Goal: Task Accomplishment & Management: Use online tool/utility

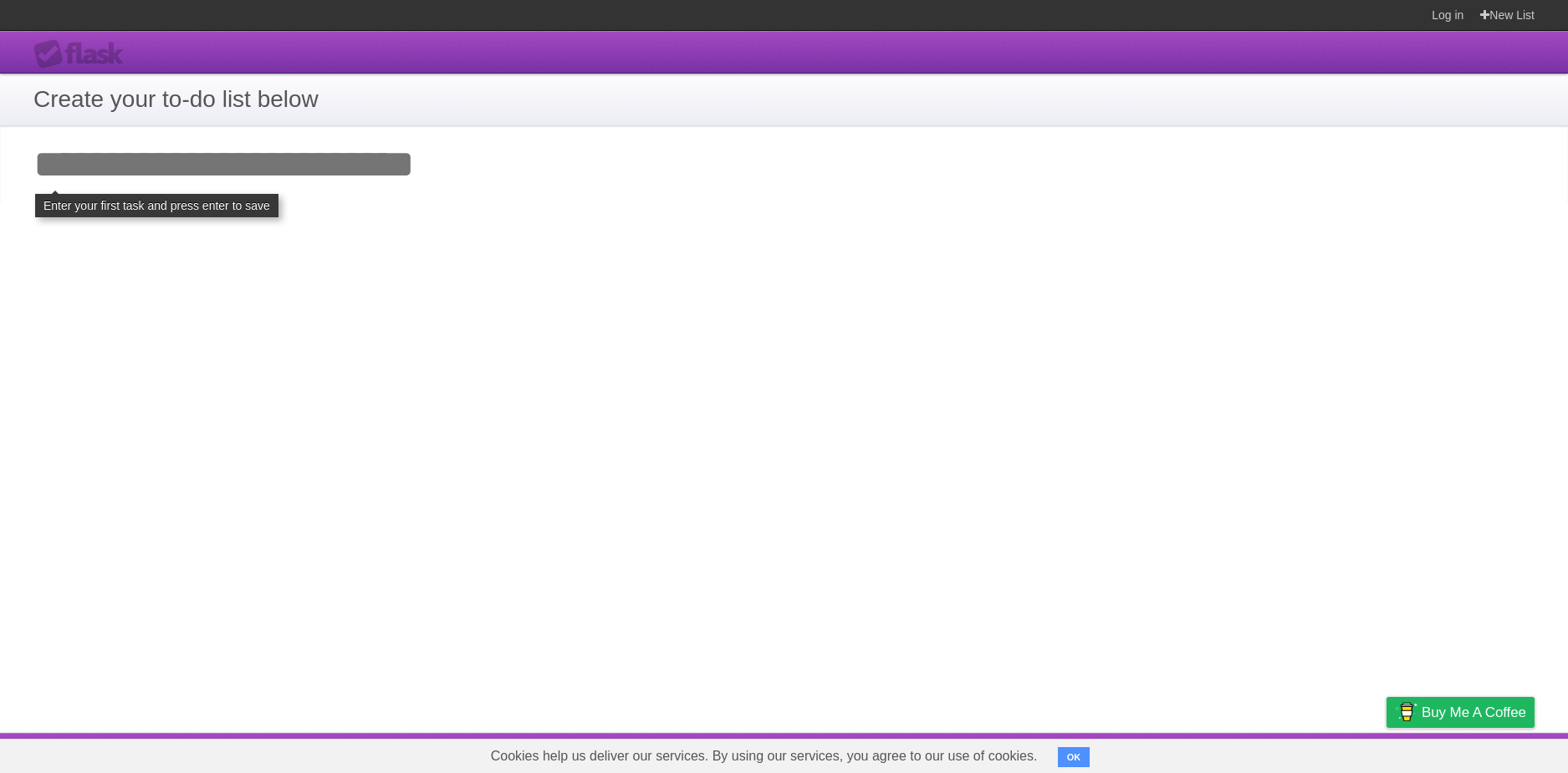
click at [292, 179] on input "Add your first task" at bounding box center [784, 165] width 1568 height 77
type input "*"
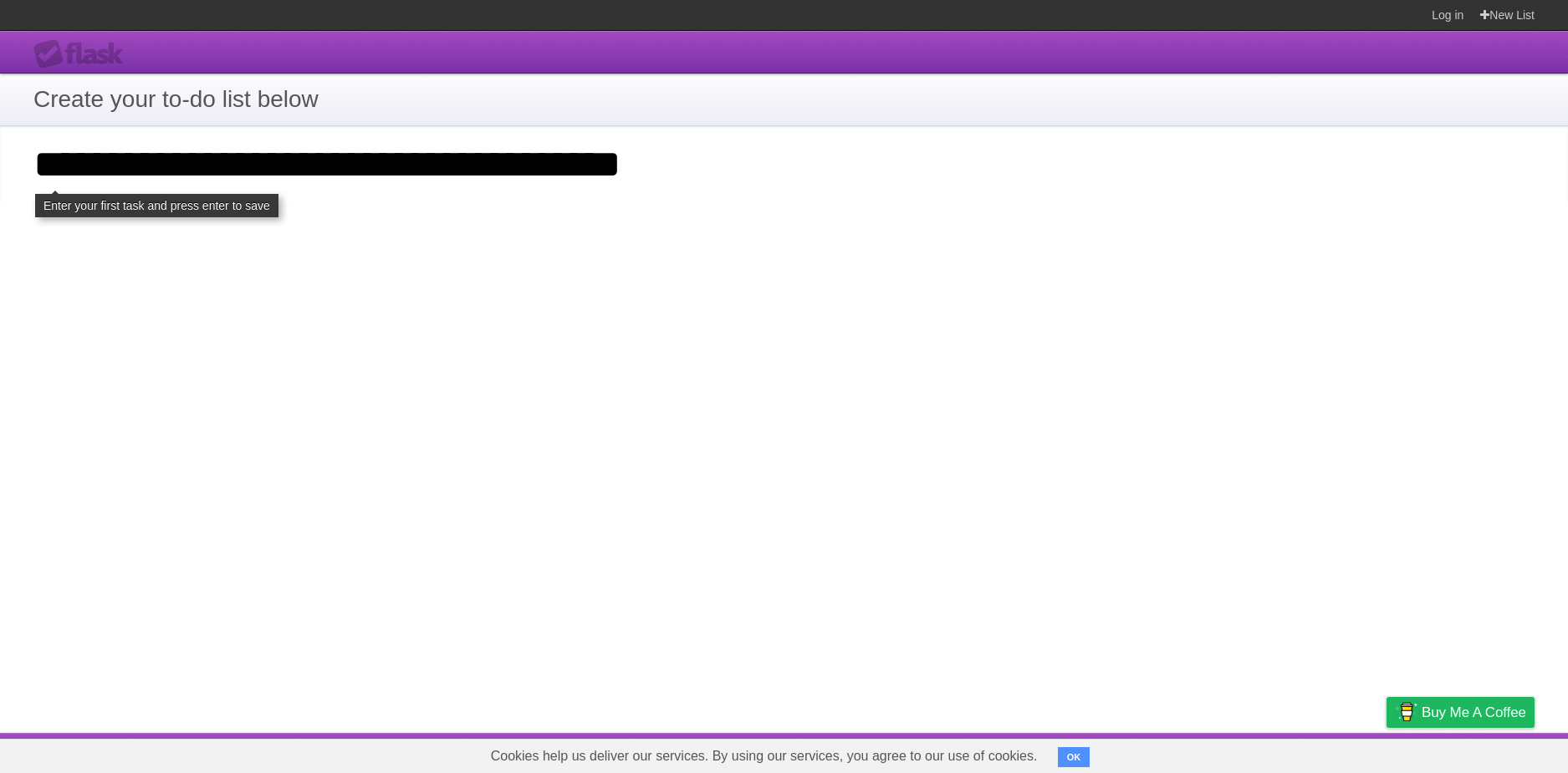
click input "**********" at bounding box center [0, 0] width 0 height 0
type input "**********"
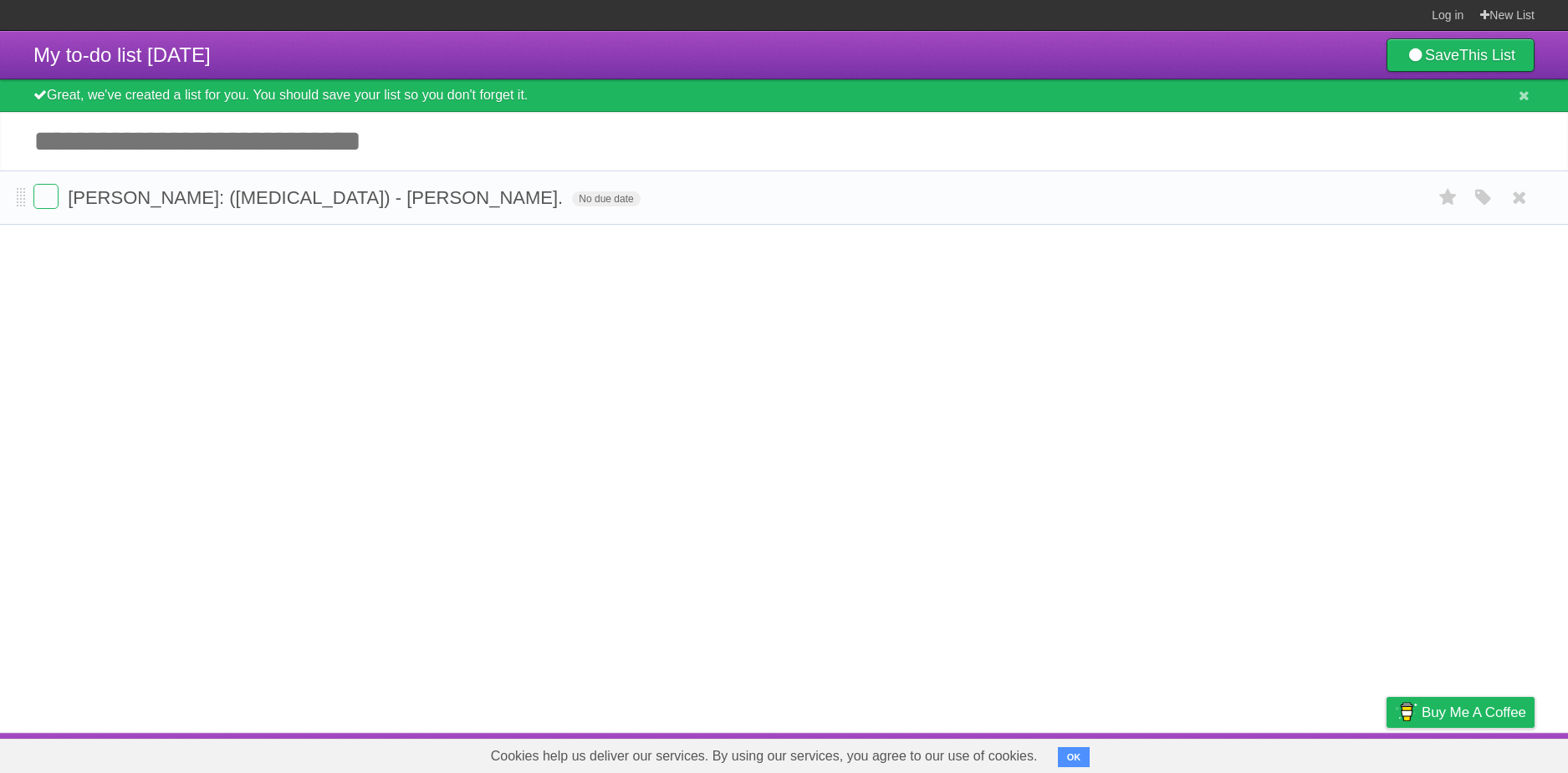
click at [576, 185] on form "[PERSON_NAME]: ([MEDICAL_DATA]) - [PERSON_NAME]. No due date White Red Blue Gre…" at bounding box center [784, 197] width 1501 height 27
click at [567, 200] on form "[PERSON_NAME]: ([MEDICAL_DATA]) - [PERSON_NAME]. No due date White Red Blue Gre…" at bounding box center [784, 197] width 1501 height 27
click at [50, 206] on label at bounding box center [45, 196] width 25 height 25
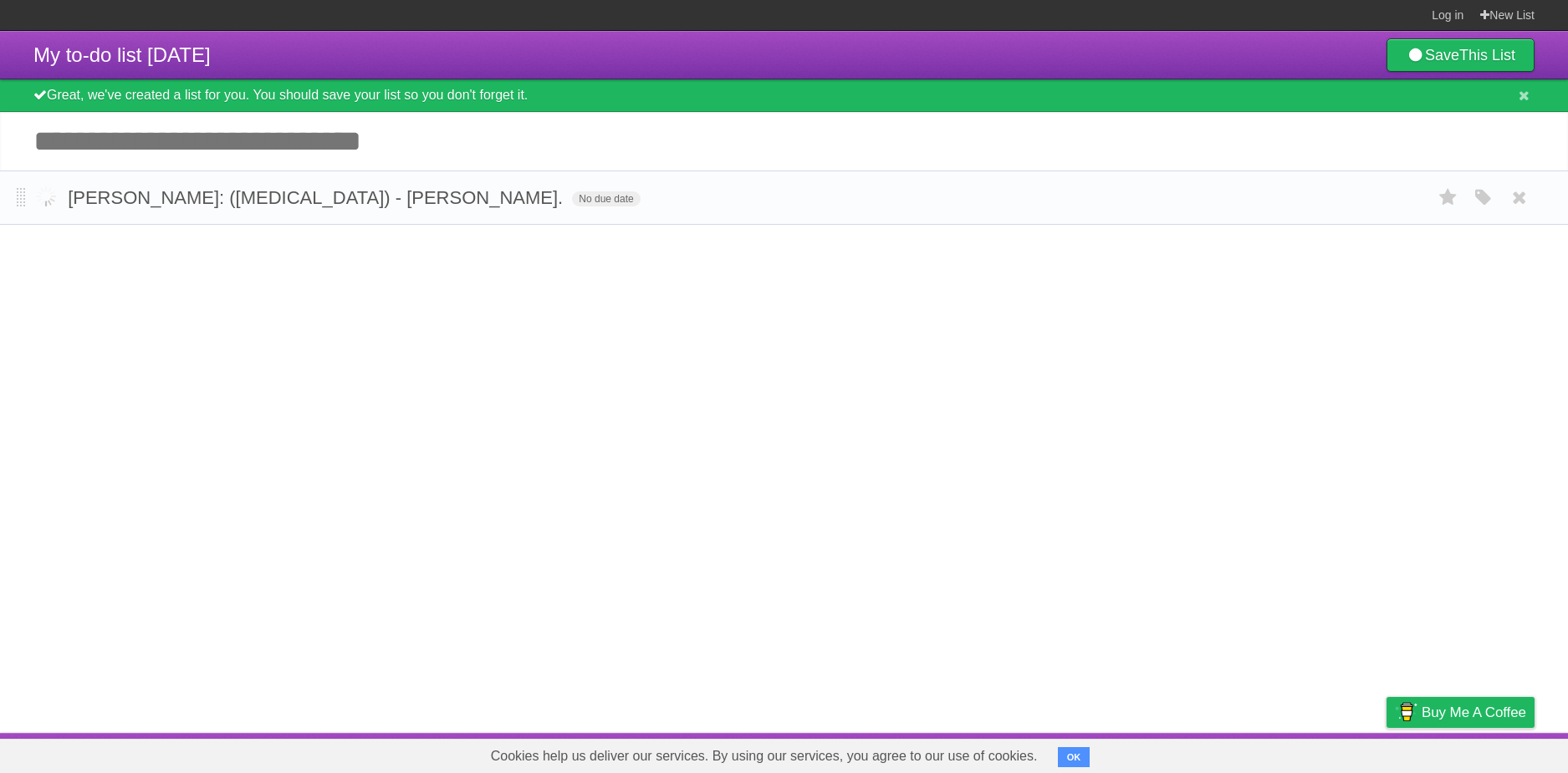
click at [47, 204] on label at bounding box center [45, 196] width 25 height 25
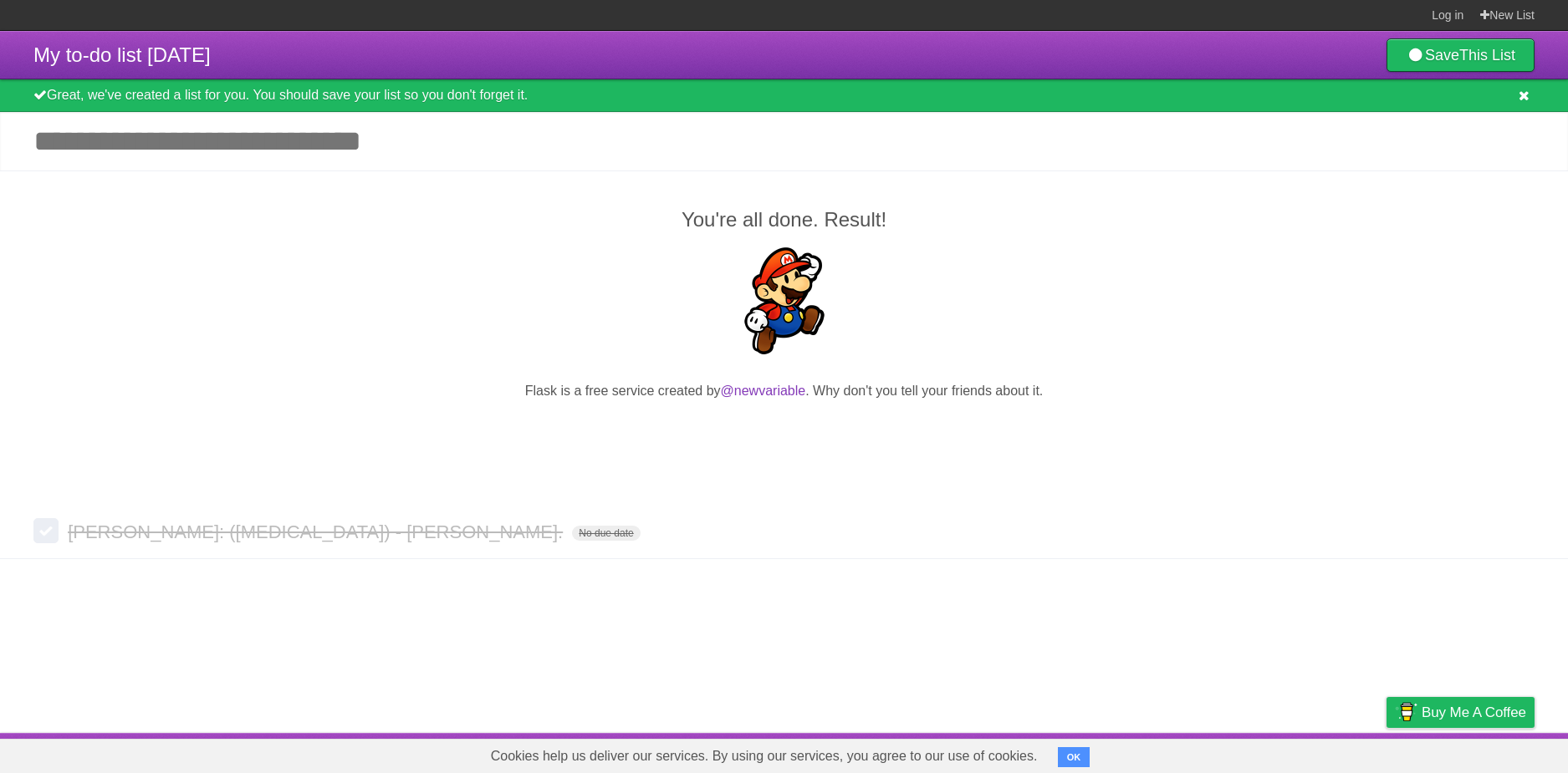
click at [1523, 100] on icon at bounding box center [1523, 95] width 11 height 15
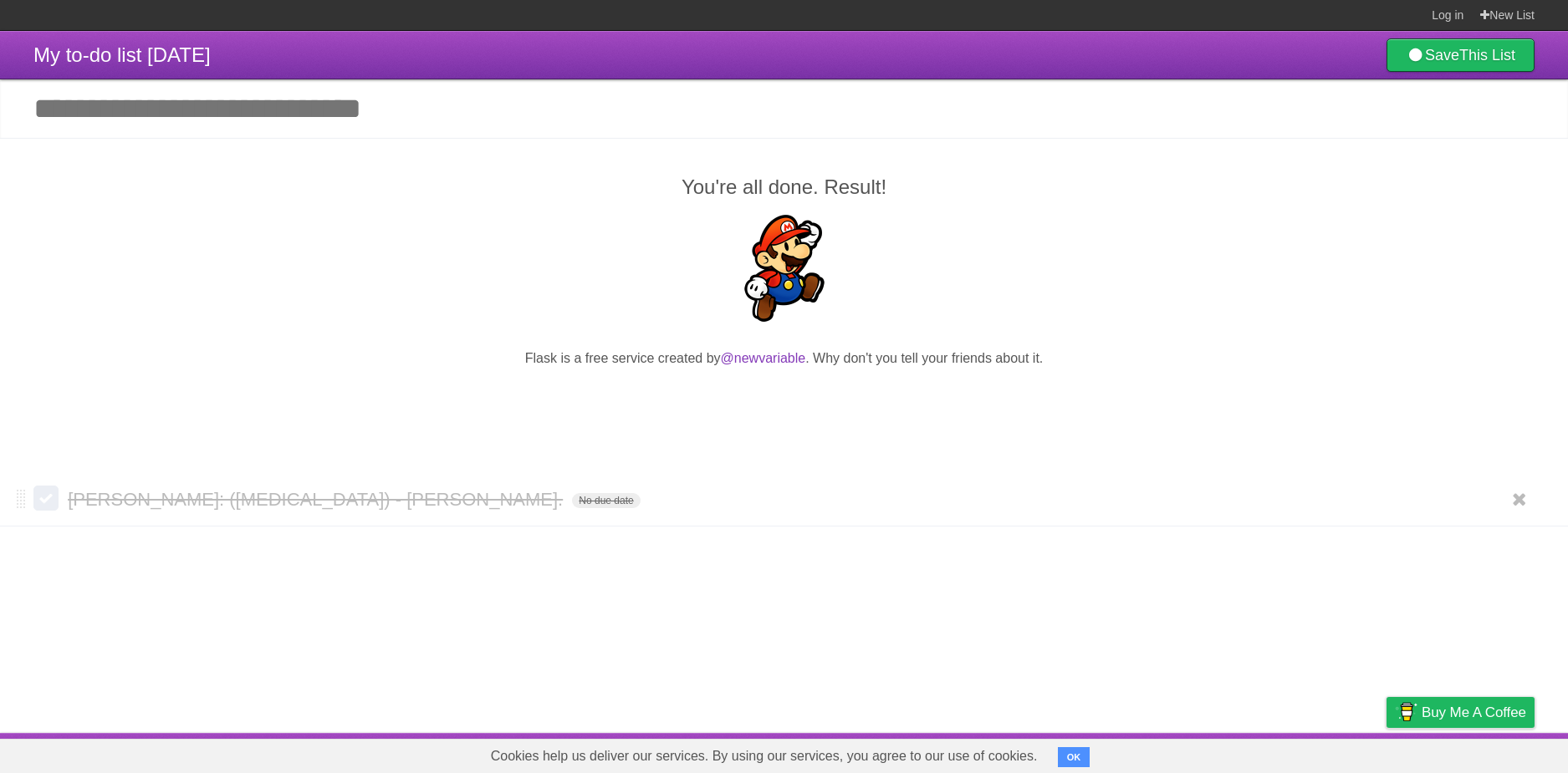
click at [377, 501] on span "[PERSON_NAME]: ([MEDICAL_DATA]) - [PERSON_NAME]." at bounding box center [318, 499] width 499 height 21
click at [64, 503] on form "**********" at bounding box center [784, 499] width 1501 height 27
click at [49, 504] on label at bounding box center [45, 498] width 25 height 25
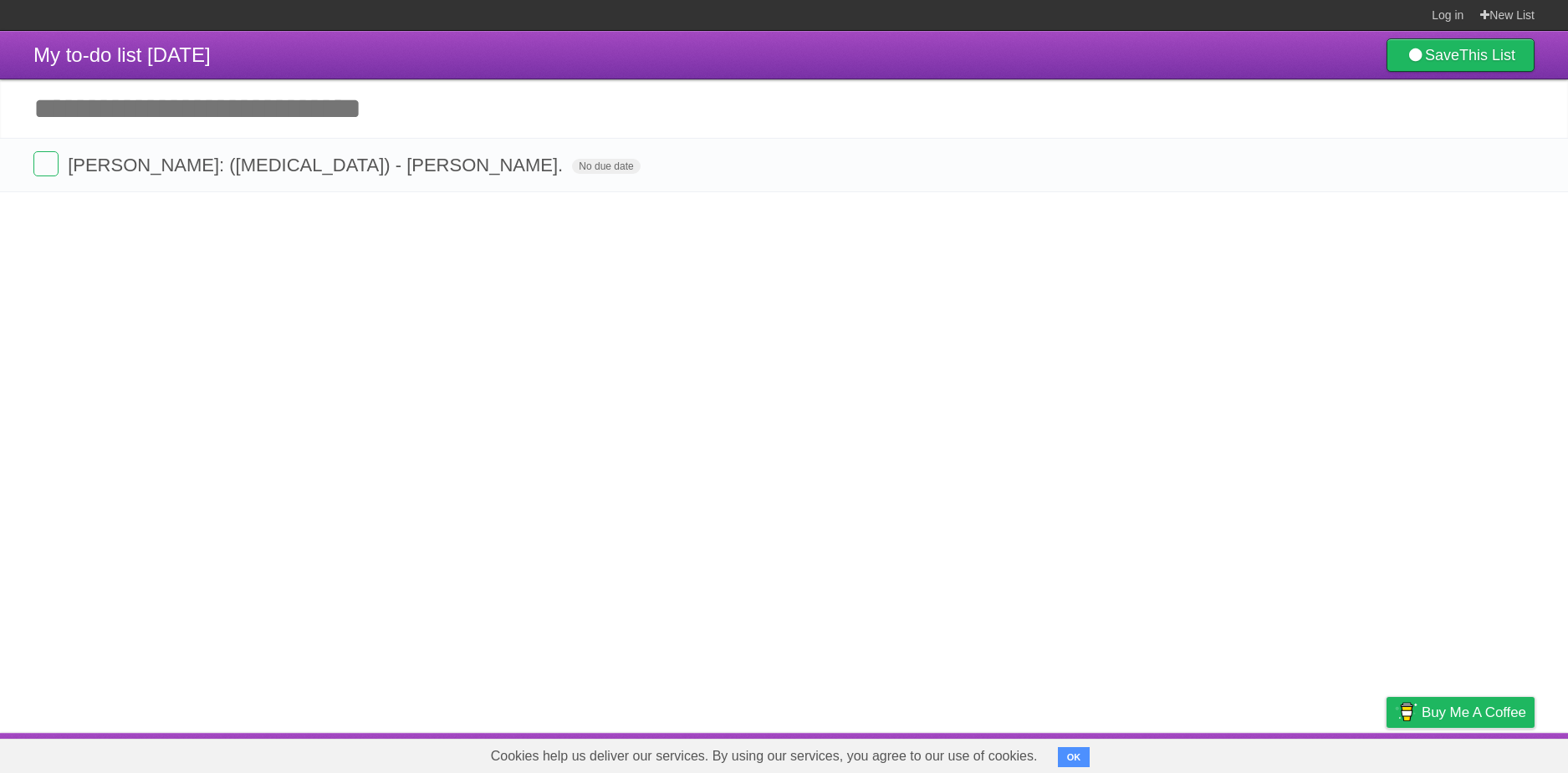
click at [144, 102] on input "Add another task" at bounding box center [784, 109] width 1568 height 58
click at [142, 51] on span "My to-do list [DATE]" at bounding box center [122, 55] width 178 height 22
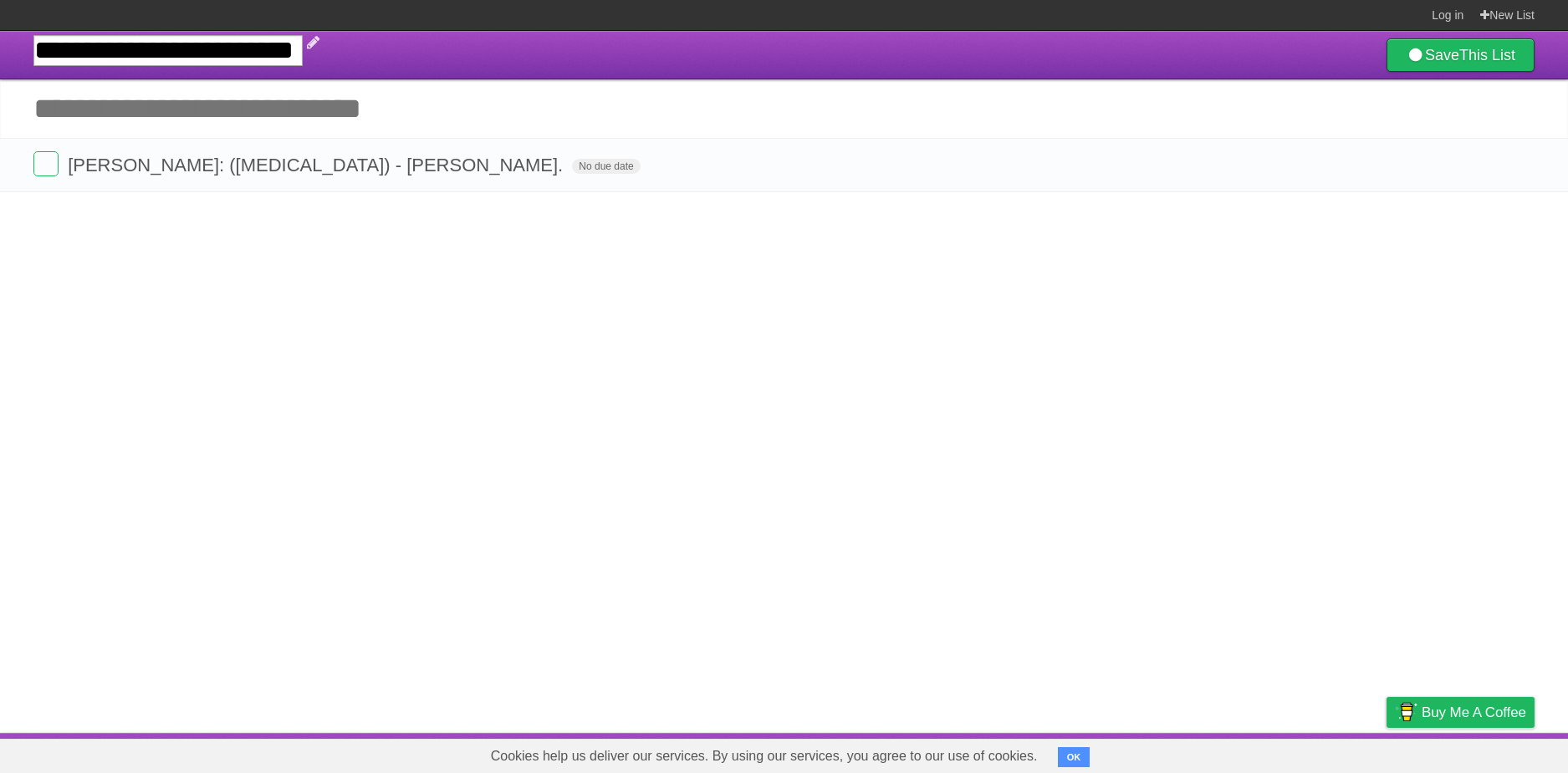
click at [142, 51] on input "**********" at bounding box center [168, 51] width 269 height 31
type input "*****"
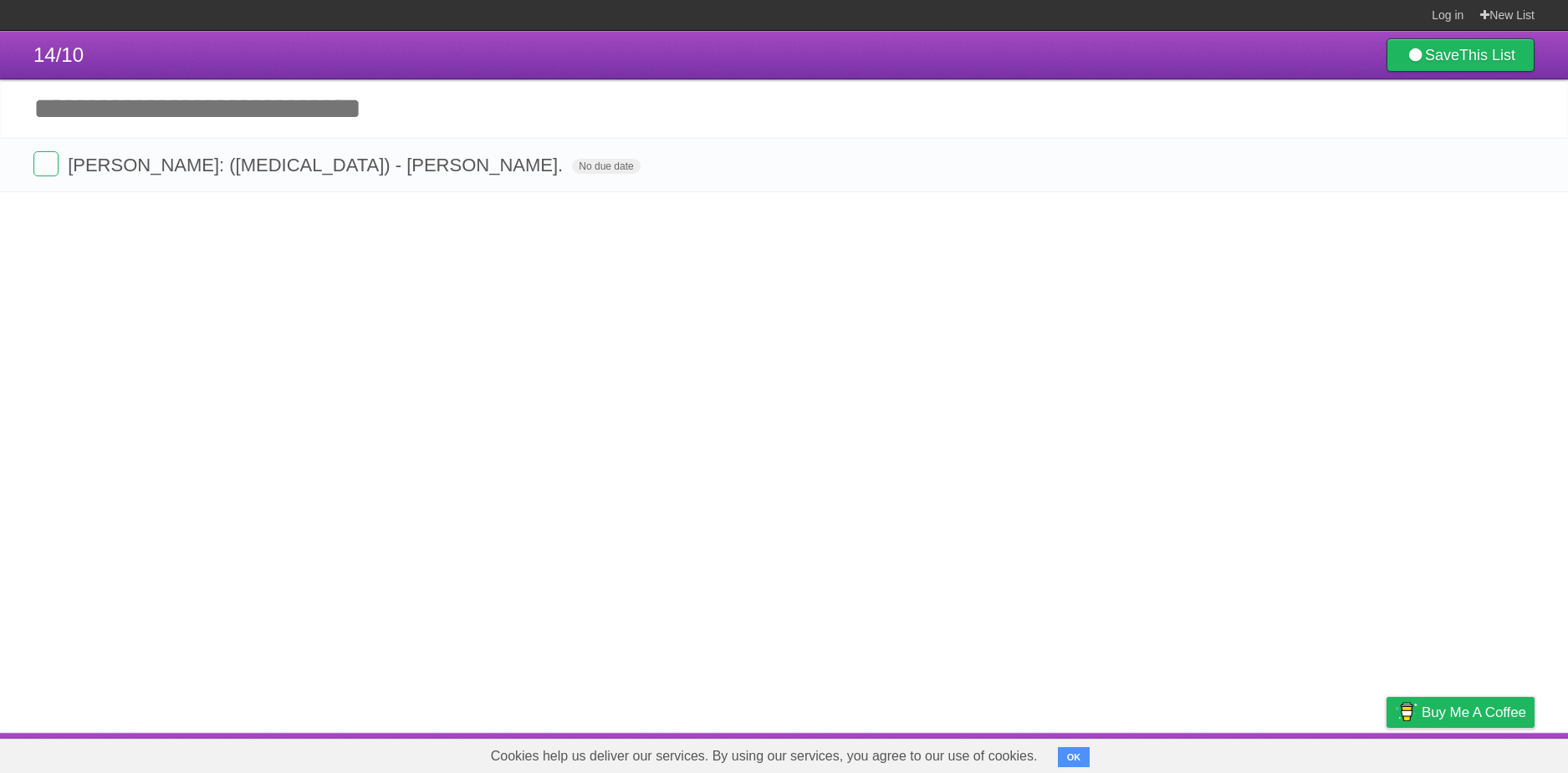
click at [590, 255] on article "14/10 Save This List Great, we've created a list for you. You should save your …" at bounding box center [784, 382] width 1568 height 702
click at [151, 111] on input "Add another task" at bounding box center [784, 109] width 1568 height 58
click at [146, 114] on input "Add another task" at bounding box center [784, 109] width 1568 height 58
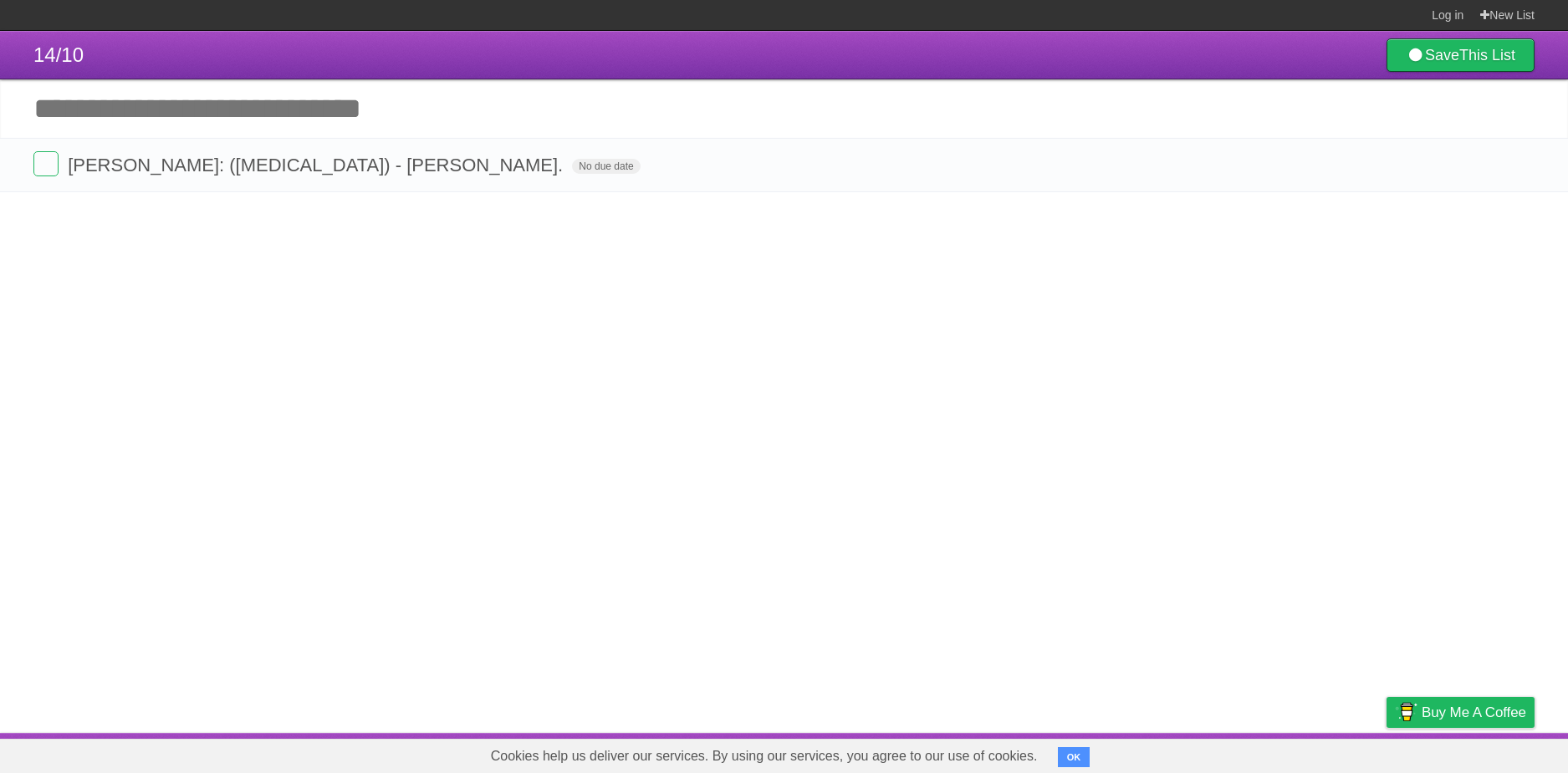
click at [162, 118] on input "Add another task" at bounding box center [784, 109] width 1568 height 58
click at [572, 166] on span "No due date" at bounding box center [605, 166] width 68 height 15
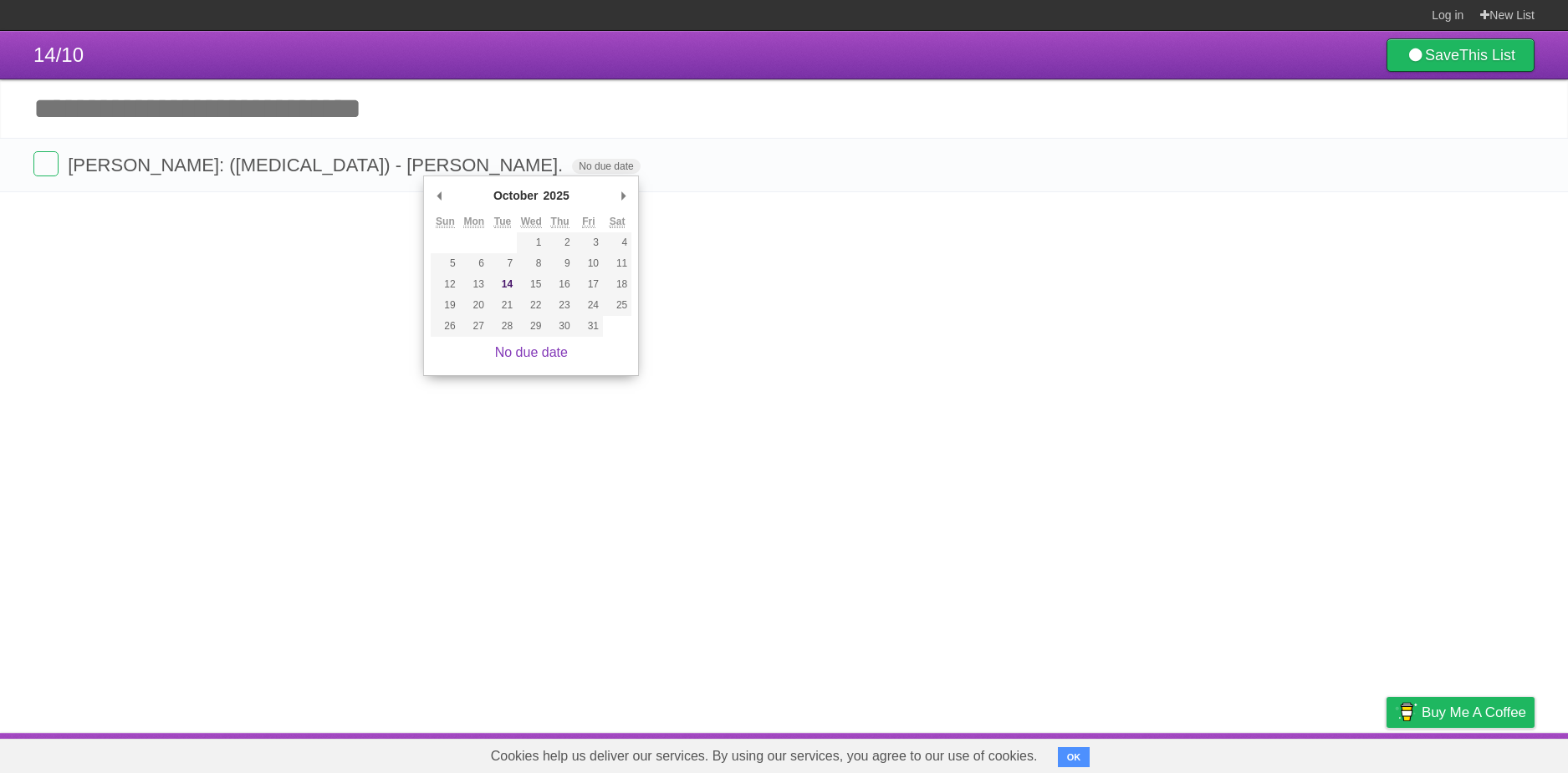
drag, startPoint x: 903, startPoint y: 220, endPoint x: 923, endPoint y: 217, distance: 20.2
click at [923, 217] on article "14/10 Save This List Great, we've created a list for you. You should save your …" at bounding box center [784, 382] width 1568 height 702
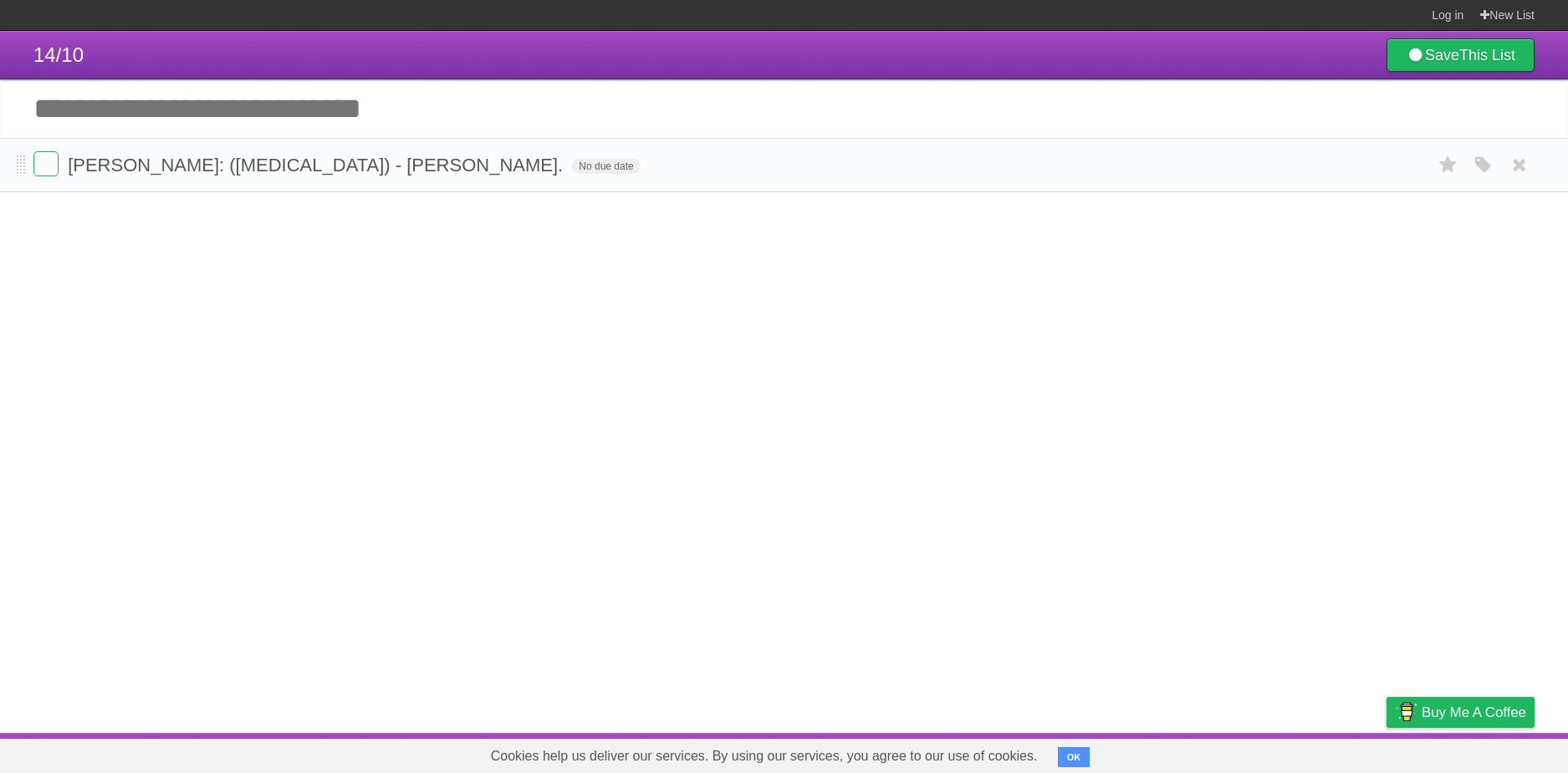
click at [687, 178] on form "[PERSON_NAME]: ([MEDICAL_DATA]) - [PERSON_NAME]. No due date White Red Blue Gre…" at bounding box center [784, 165] width 1501 height 27
click at [1488, 173] on icon "button" at bounding box center [1483, 165] width 23 height 21
click at [1336, 169] on label "Blue" at bounding box center [1342, 164] width 18 height 18
click at [1376, 237] on article "14/10 Save This List Great, we've created a list for you. You should save your …" at bounding box center [784, 382] width 1568 height 702
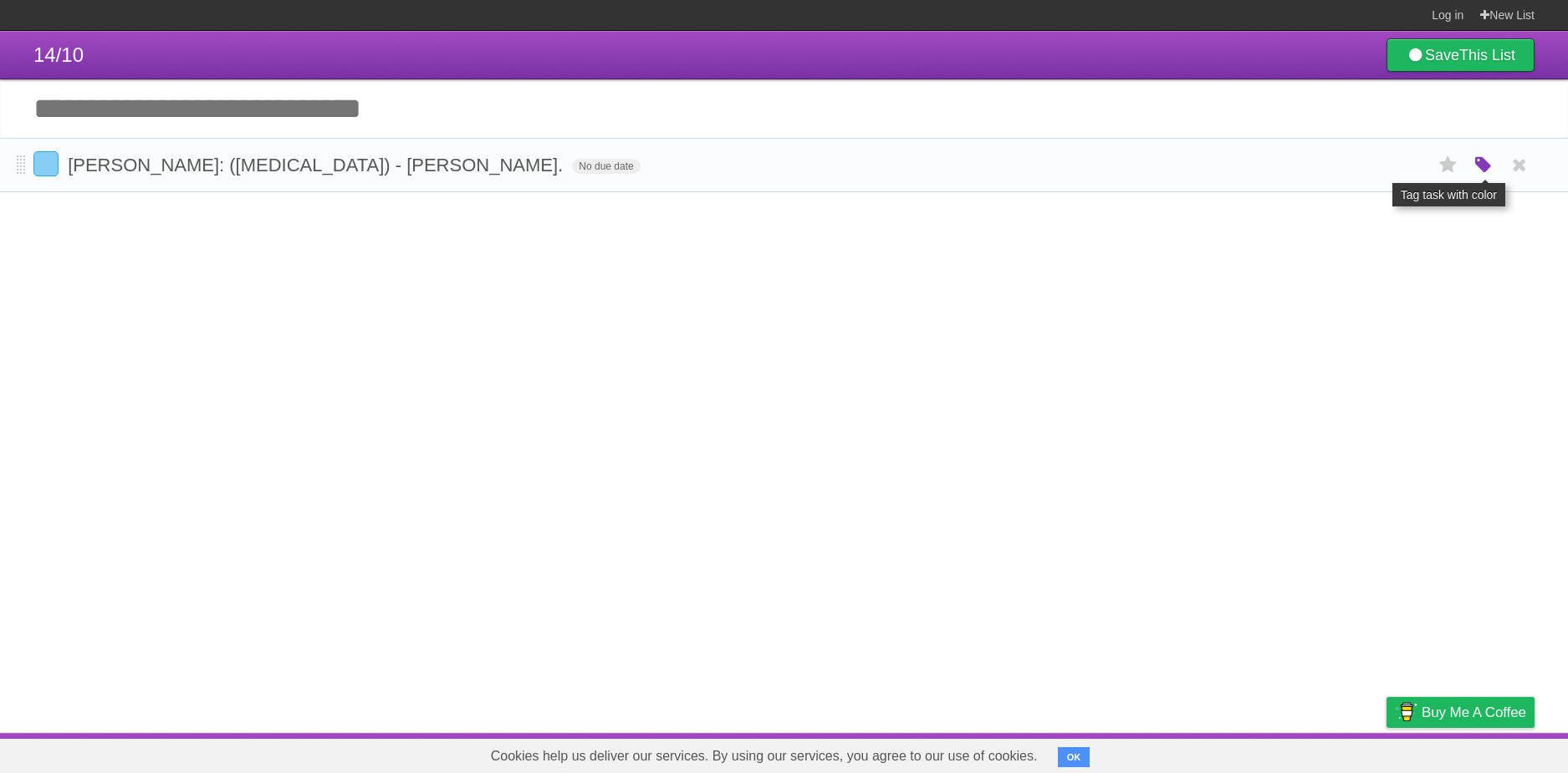
click at [1485, 167] on icon "button" at bounding box center [1483, 165] width 23 height 21
click at [1384, 166] on label "Purple" at bounding box center [1388, 164] width 18 height 18
click at [642, 297] on article "14/10 Save This List Great, we've created a list for you. You should save your …" at bounding box center [784, 382] width 1568 height 702
click at [172, 112] on input "Add another task" at bounding box center [784, 109] width 1568 height 58
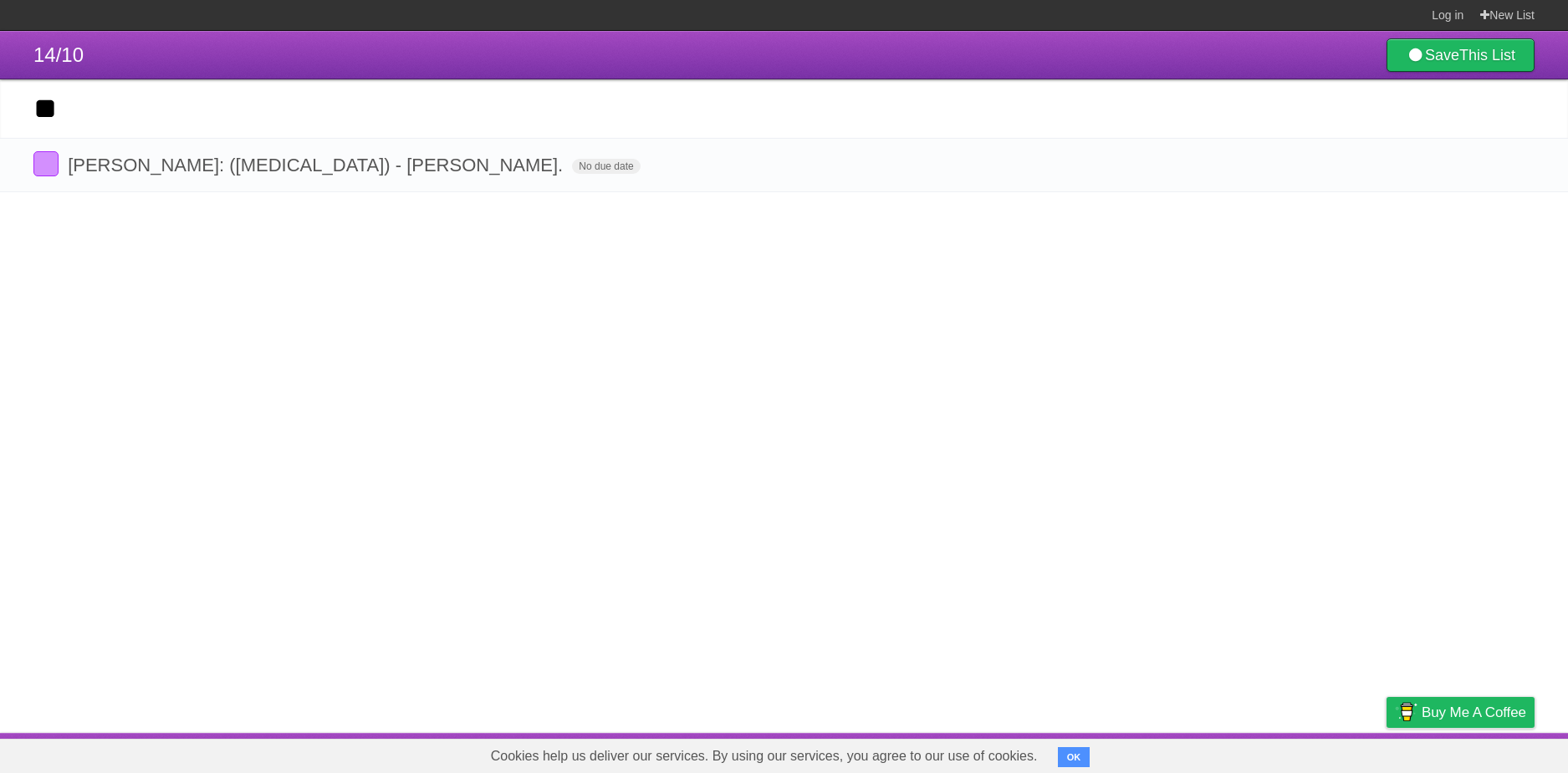
type input "*"
drag, startPoint x: 762, startPoint y: 340, endPoint x: 715, endPoint y: 350, distance: 48.1
click at [761, 340] on article "14/10 Save This List Great, we've created a list for you. You should save your …" at bounding box center [784, 382] width 1568 height 702
drag, startPoint x: 707, startPoint y: 354, endPoint x: 360, endPoint y: 137, distance: 409.3
click at [700, 353] on article "14/10 Save This List Great, we've created a list for you. You should save your …" at bounding box center [784, 382] width 1568 height 702
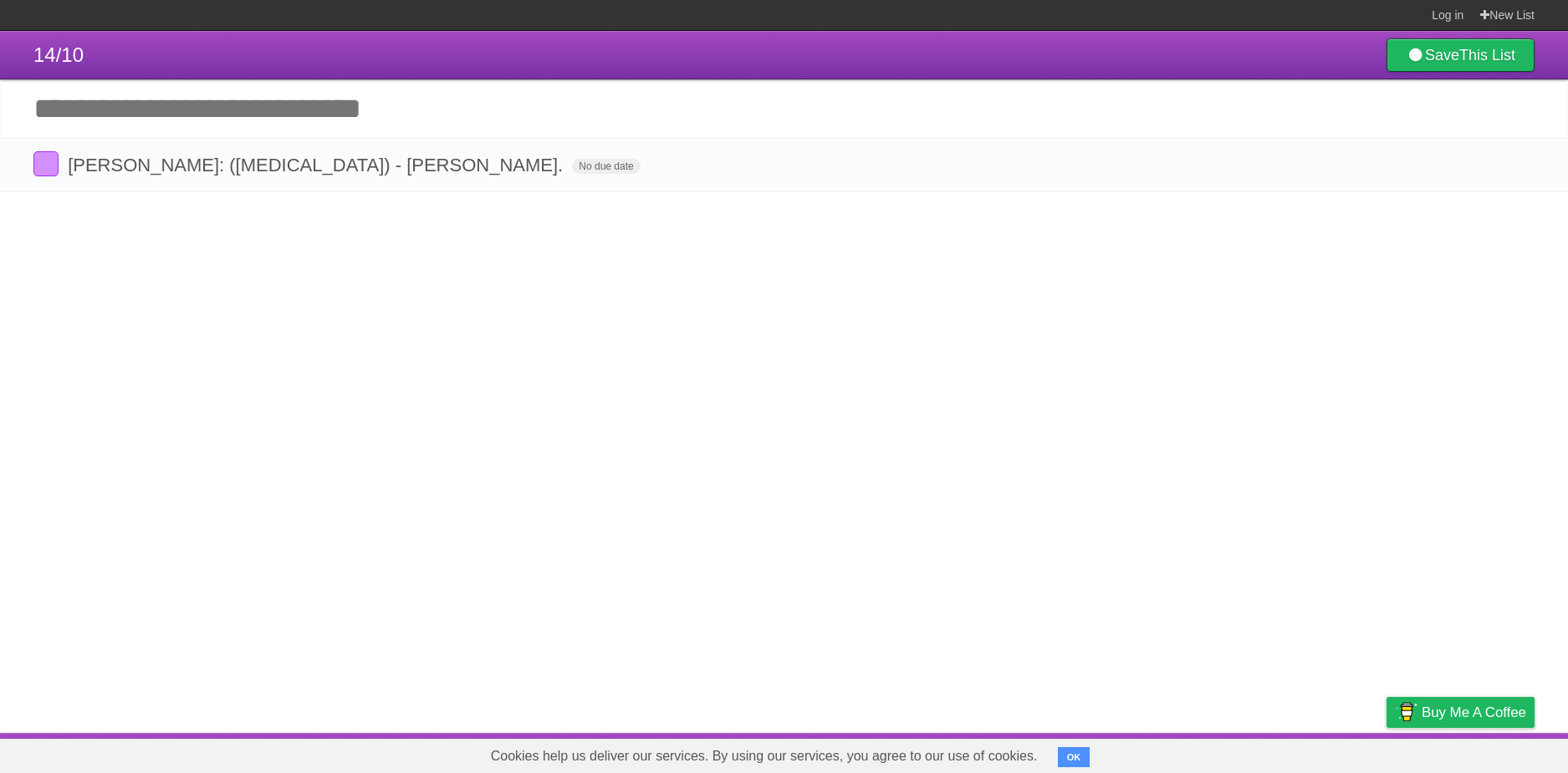
click at [354, 132] on input "Add another task" at bounding box center [784, 109] width 1568 height 58
click at [340, 114] on input "Add another task" at bounding box center [784, 109] width 1568 height 58
